Goal: Contribute content

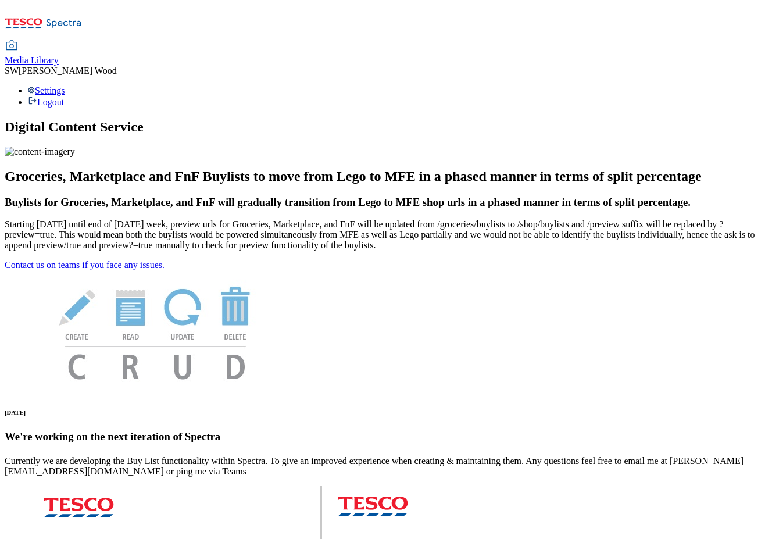
click at [59, 55] on span "Media Library" at bounding box center [32, 60] width 54 height 10
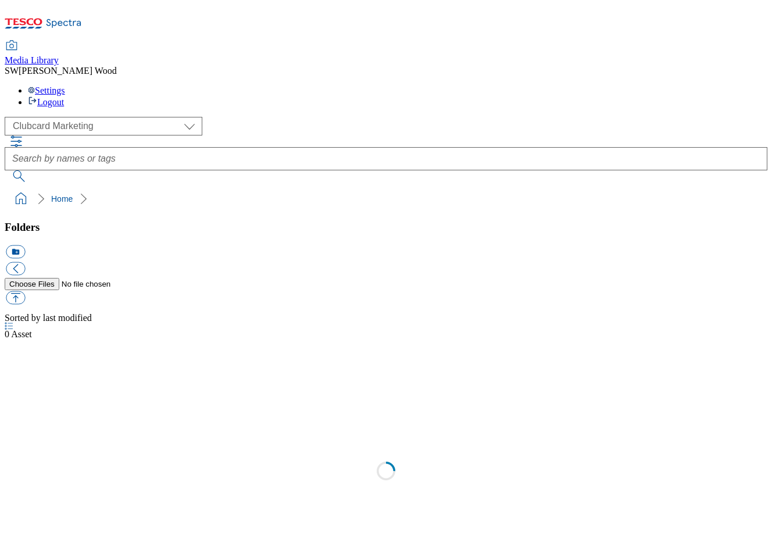
scroll to position [1, 0]
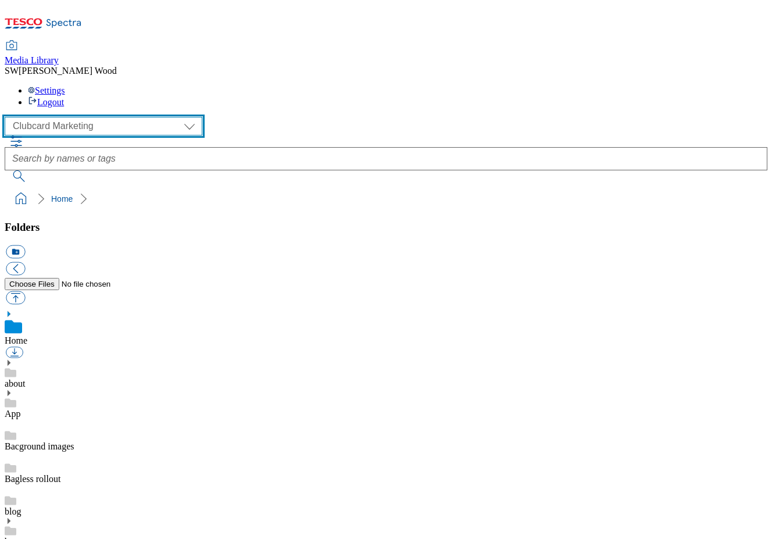
select select "flare-ghs-mktg"
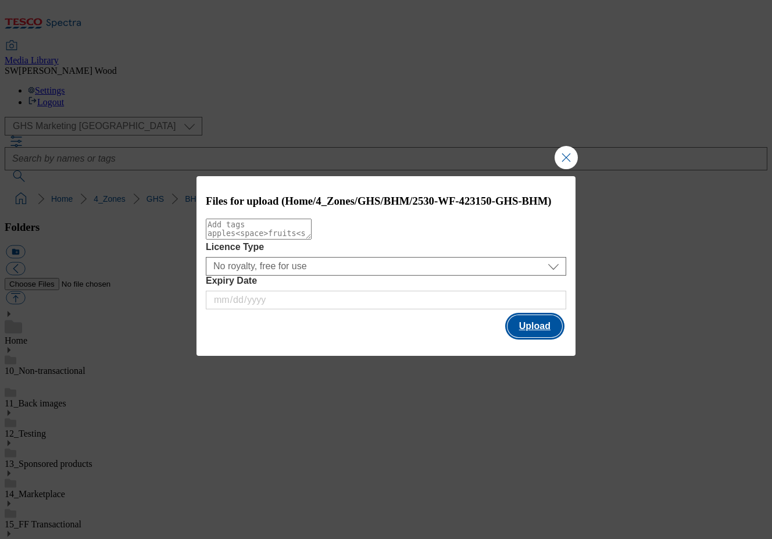
click at [546, 334] on button "Upload" at bounding box center [534, 326] width 55 height 22
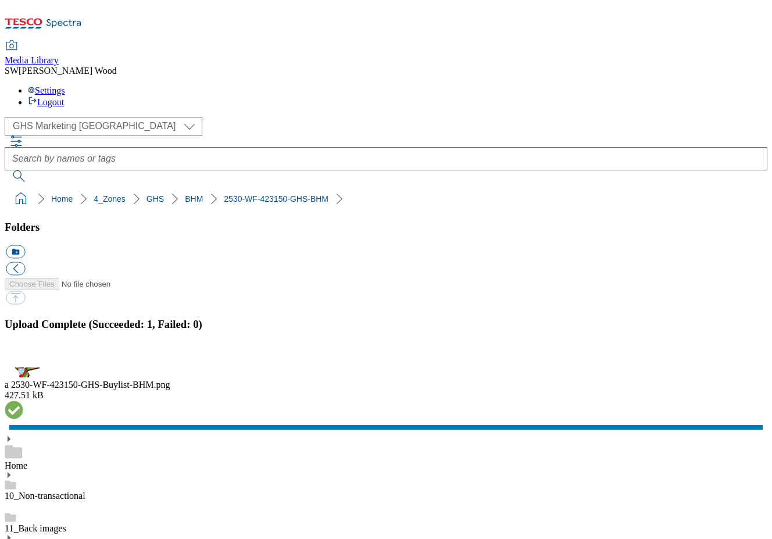
scroll to position [230, 0]
click at [23, 355] on button "button" at bounding box center [14, 360] width 17 height 11
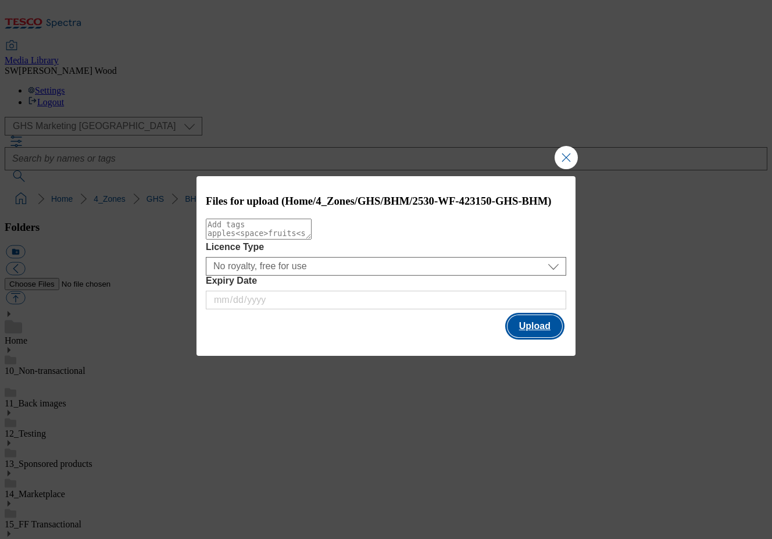
click at [542, 331] on button "Upload" at bounding box center [534, 326] width 55 height 22
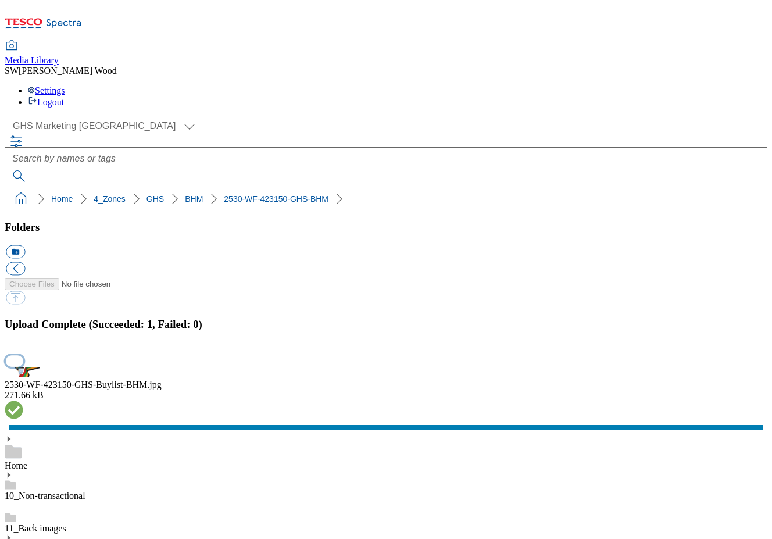
click at [23, 355] on button "button" at bounding box center [14, 360] width 17 height 11
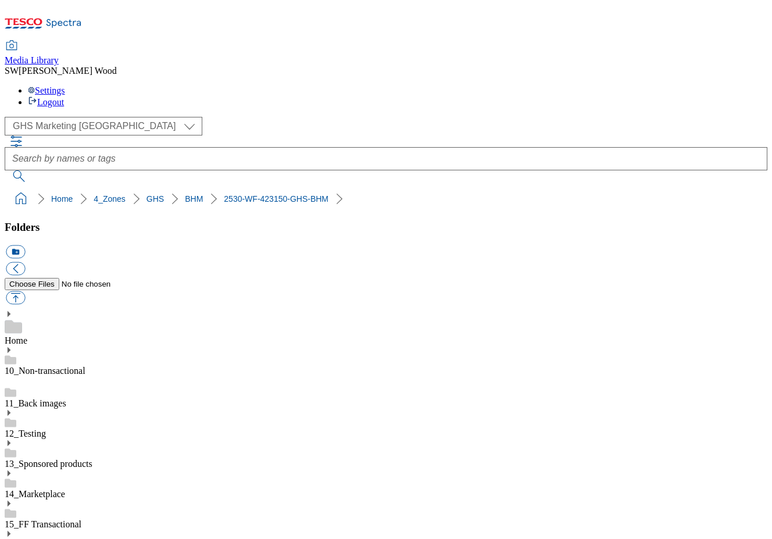
scroll to position [452, 0]
